Goal: Find specific page/section: Find specific page/section

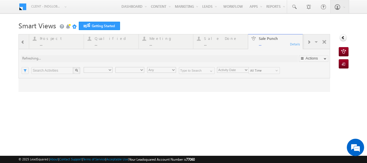
type input "Any Owner"
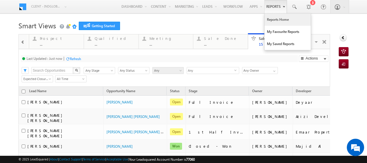
click at [274, 24] on link "Reports Home" at bounding box center [287, 20] width 46 height 12
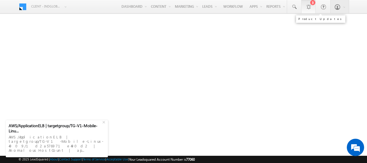
click at [307, 4] on div at bounding box center [308, 7] width 6 height 6
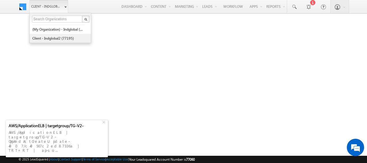
click at [55, 36] on link "Client - indglobal2 (77195)" at bounding box center [58, 38] width 53 height 9
